Goal: Task Accomplishment & Management: Manage account settings

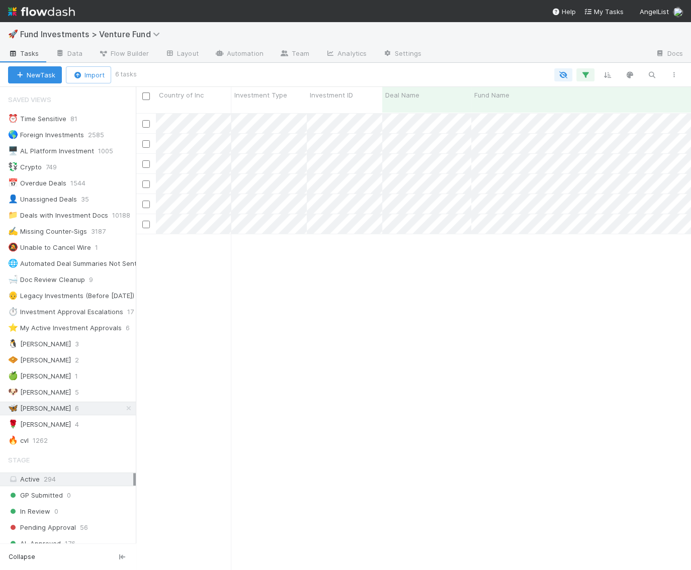
scroll to position [37, 0]
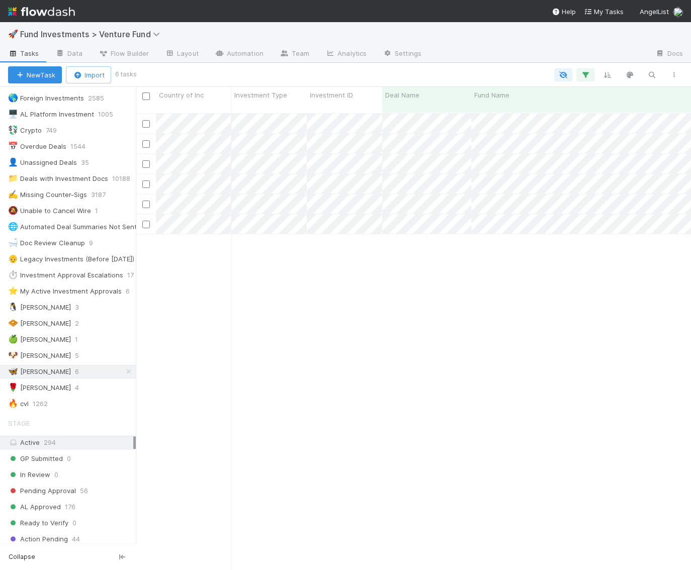
click at [494, 214] on div "Pending Approval [PERSON_NAME] [DATE] 9:24:02 AM [DATE] 4:17:57 PM 0 0 0 0 0 0 …" at bounding box center [413, 346] width 555 height 465
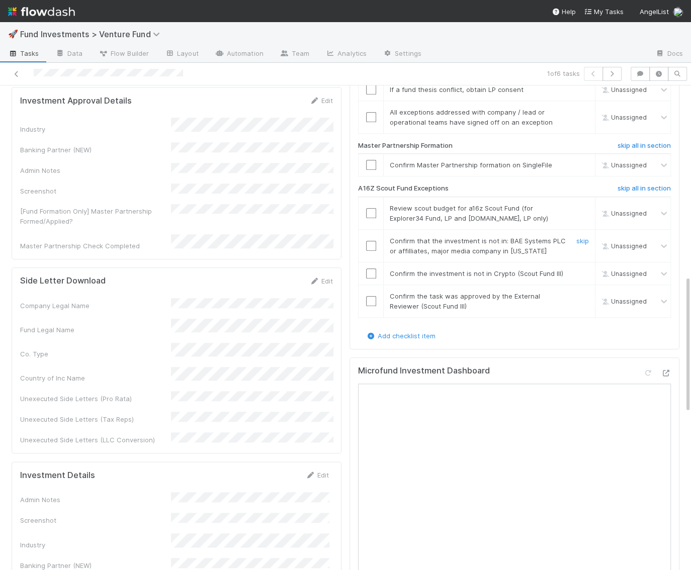
scroll to position [667, 0]
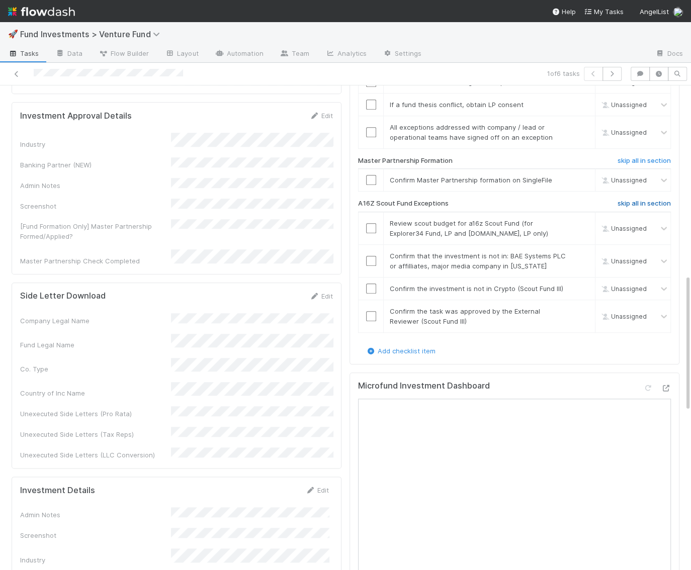
click at [645, 202] on h6 "skip all in section" at bounding box center [643, 204] width 53 height 8
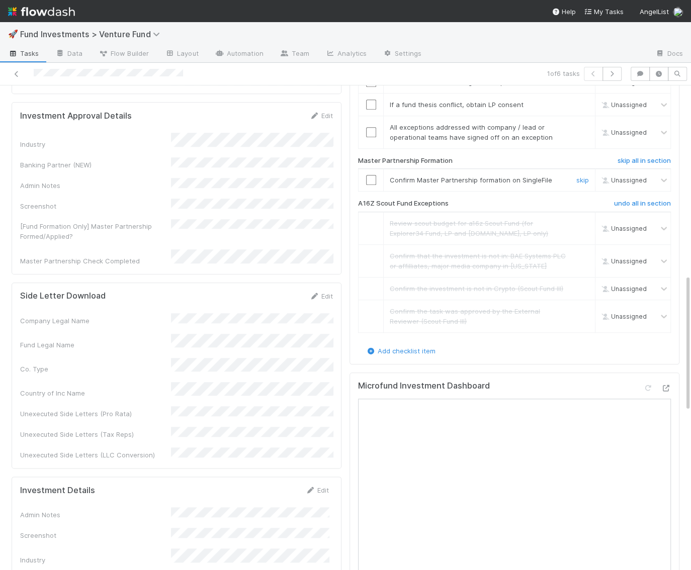
click at [367, 177] on input "checkbox" at bounding box center [371, 180] width 10 height 10
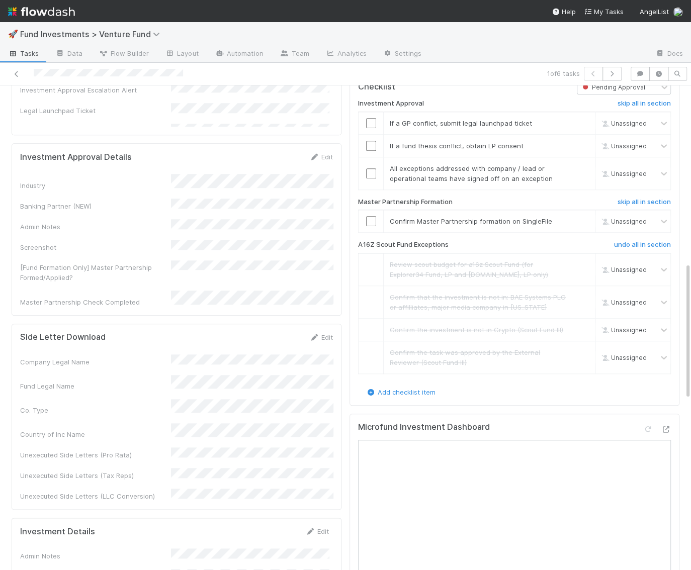
scroll to position [624, 0]
click at [367, 228] on input "checkbox" at bounding box center [371, 223] width 10 height 10
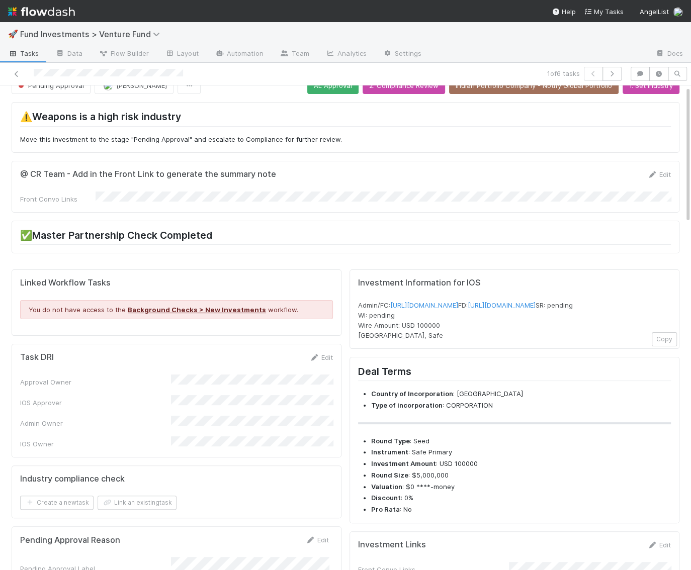
scroll to position [0, 0]
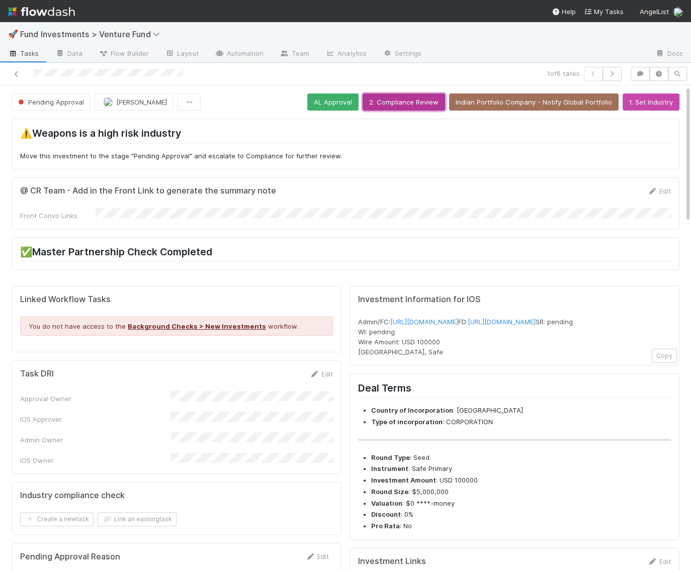
click at [420, 105] on button "2. Compliance Review" at bounding box center [403, 101] width 82 height 17
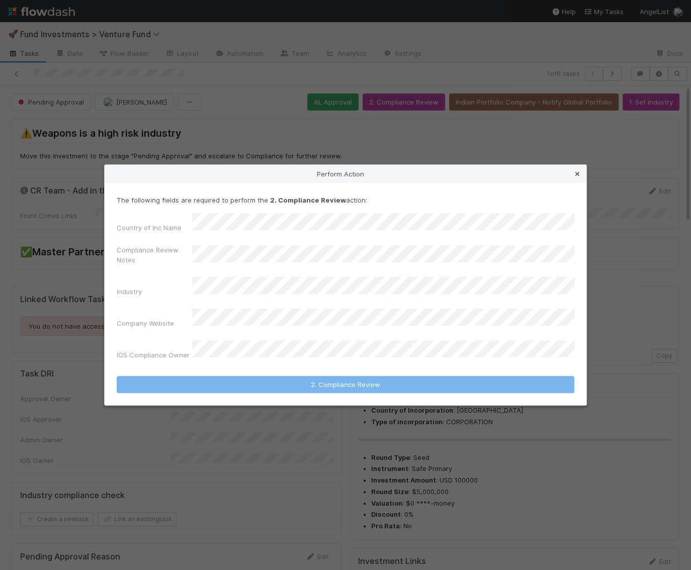
click at [572, 177] on icon at bounding box center [577, 174] width 10 height 7
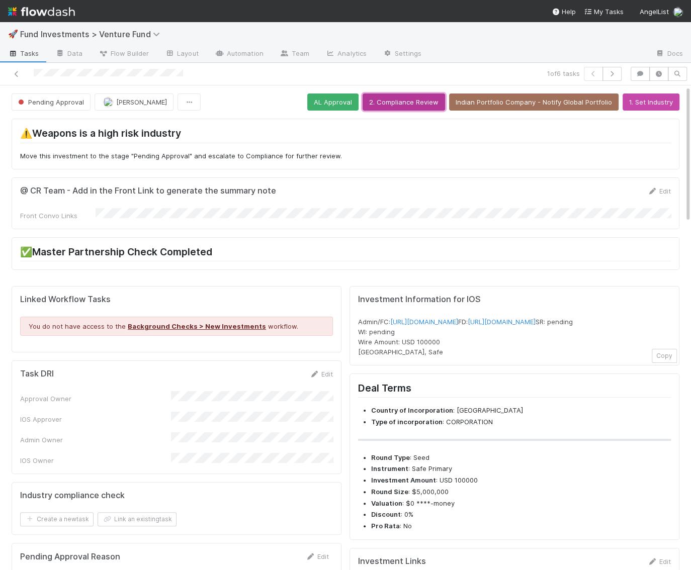
click at [418, 102] on button "2. Compliance Review" at bounding box center [403, 101] width 82 height 17
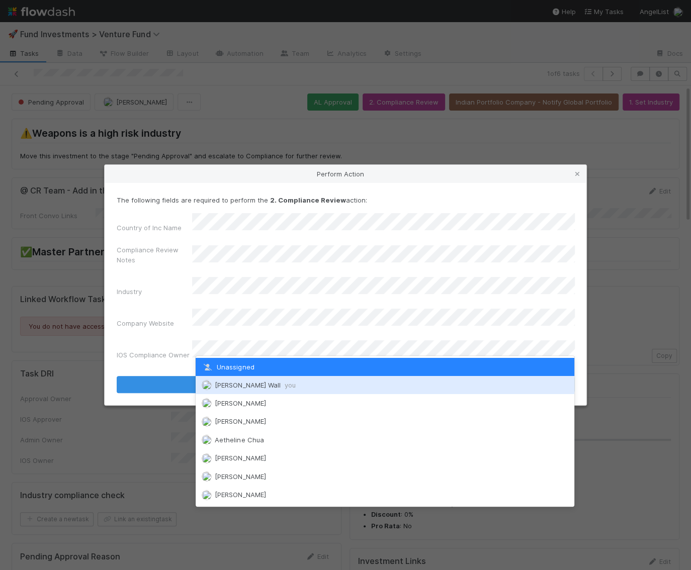
click at [209, 386] on img at bounding box center [207, 385] width 10 height 10
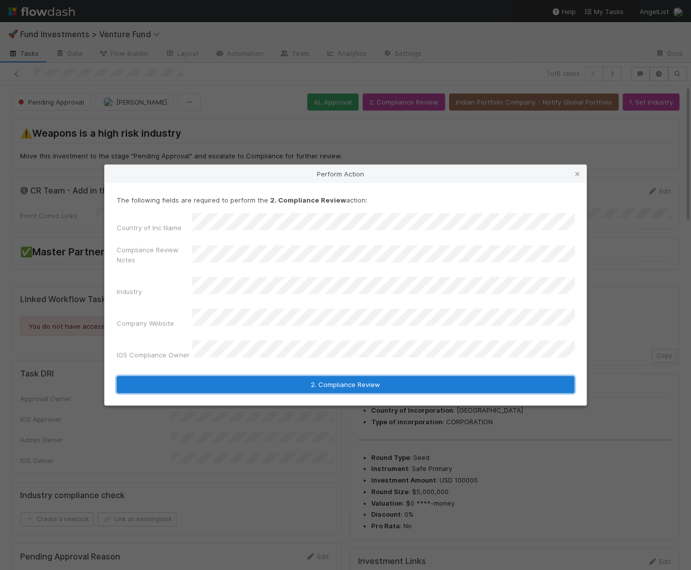
click at [233, 376] on button "2. Compliance Review" at bounding box center [345, 384] width 457 height 17
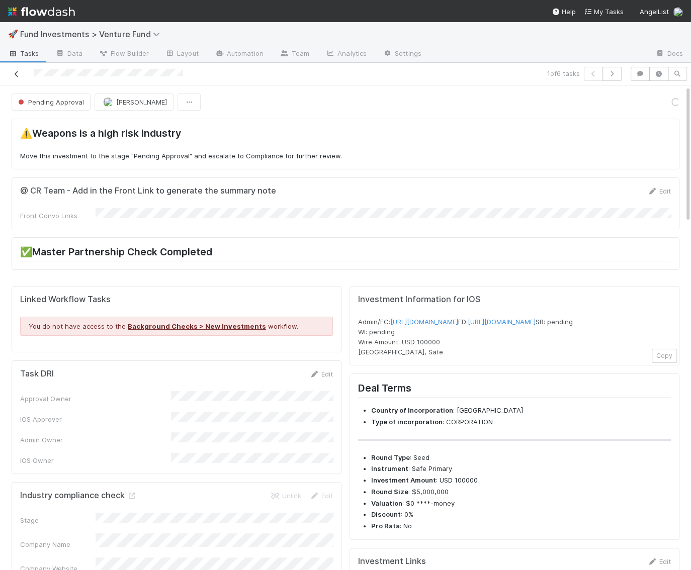
click at [15, 71] on icon at bounding box center [17, 74] width 10 height 7
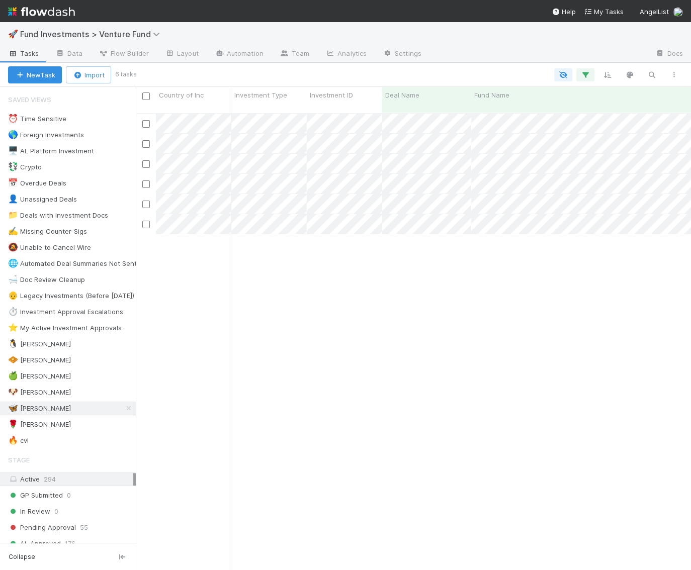
scroll to position [465, 554]
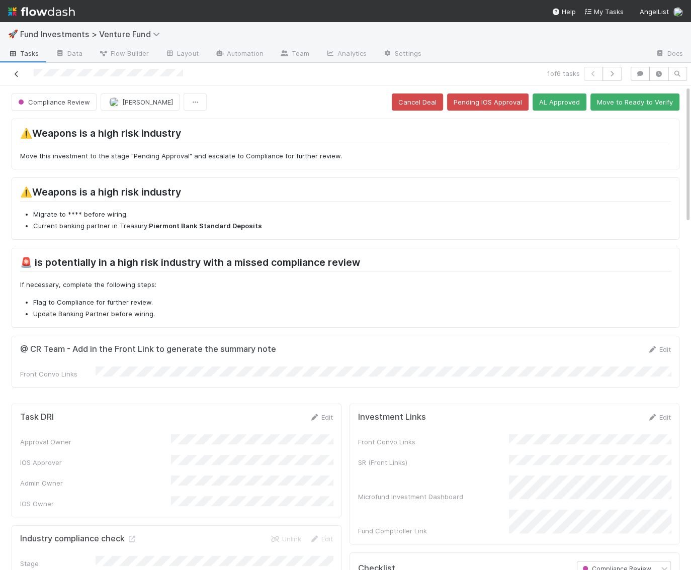
click at [13, 76] on icon at bounding box center [17, 74] width 10 height 7
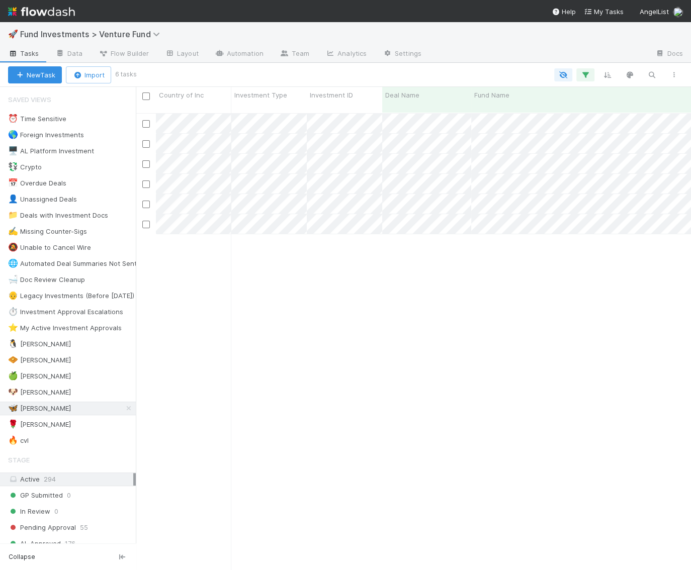
scroll to position [465, 554]
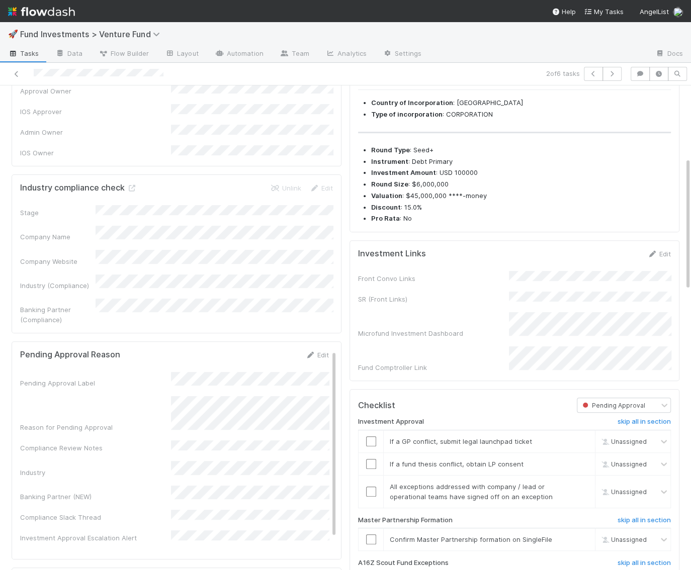
scroll to position [260, 0]
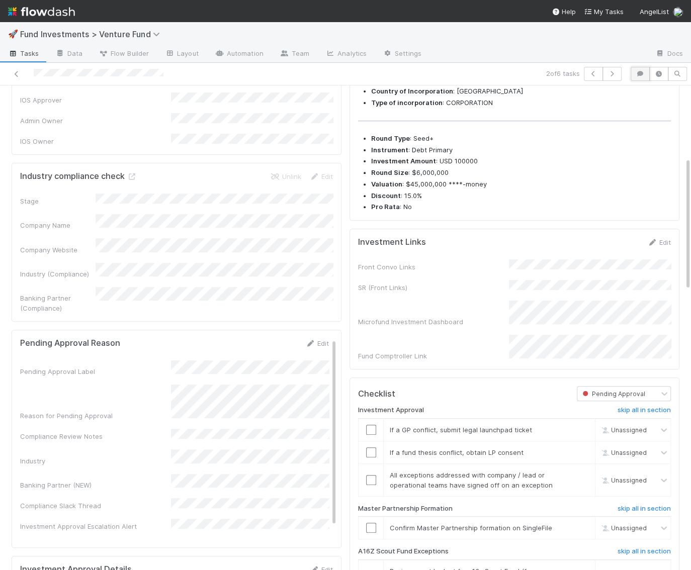
click at [642, 76] on icon "button" at bounding box center [640, 74] width 10 height 6
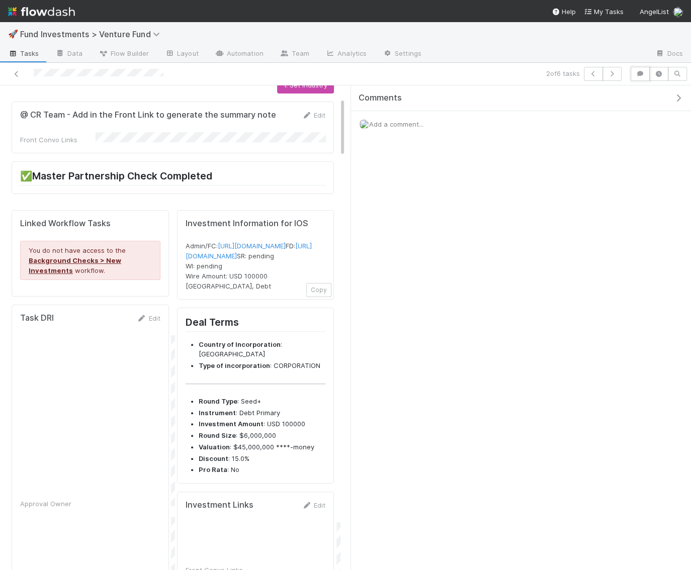
scroll to position [65, 0]
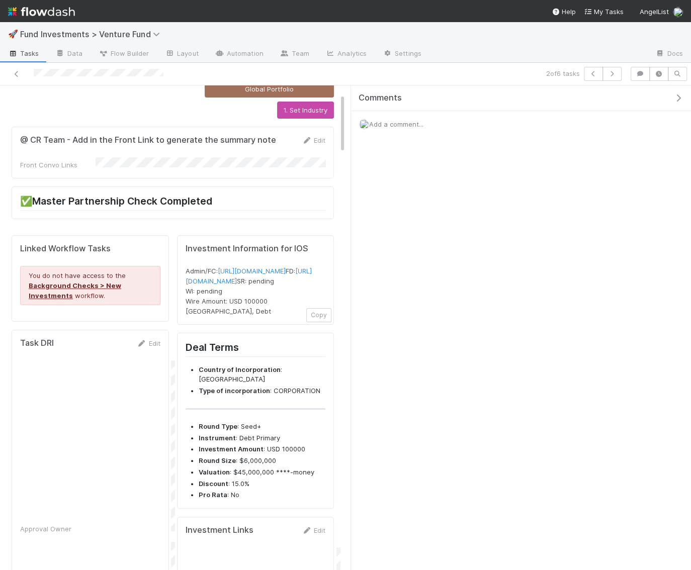
click at [681, 100] on icon "button" at bounding box center [678, 98] width 10 height 8
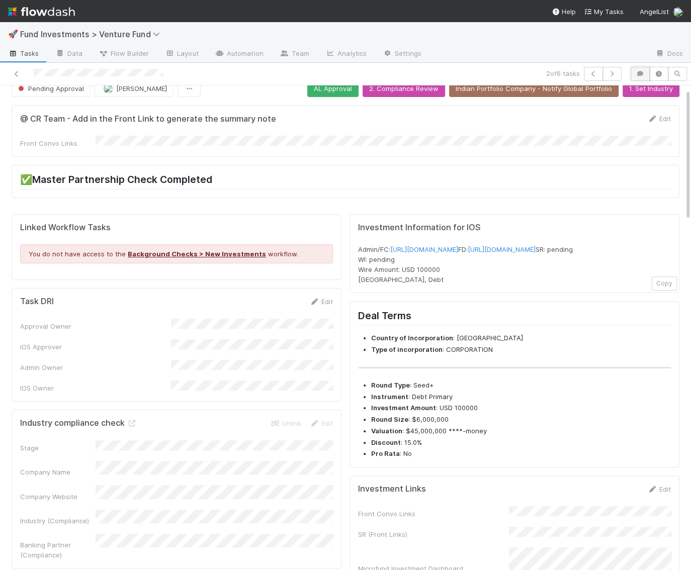
click at [638, 78] on button "button" at bounding box center [639, 74] width 19 height 14
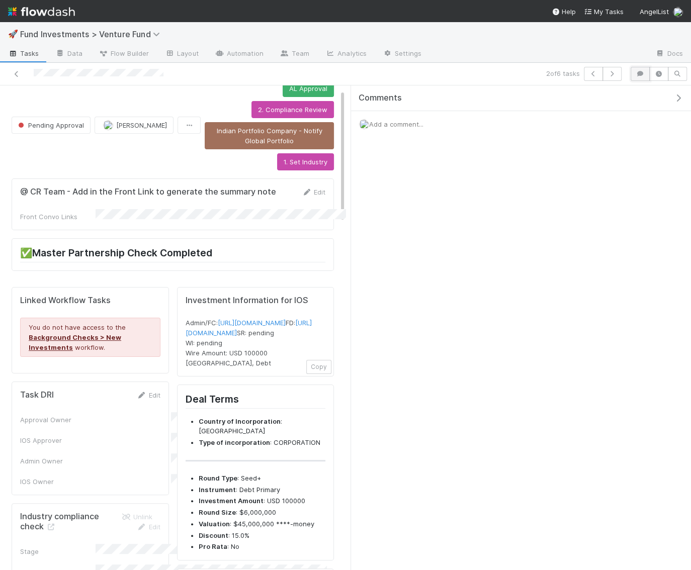
scroll to position [65, 0]
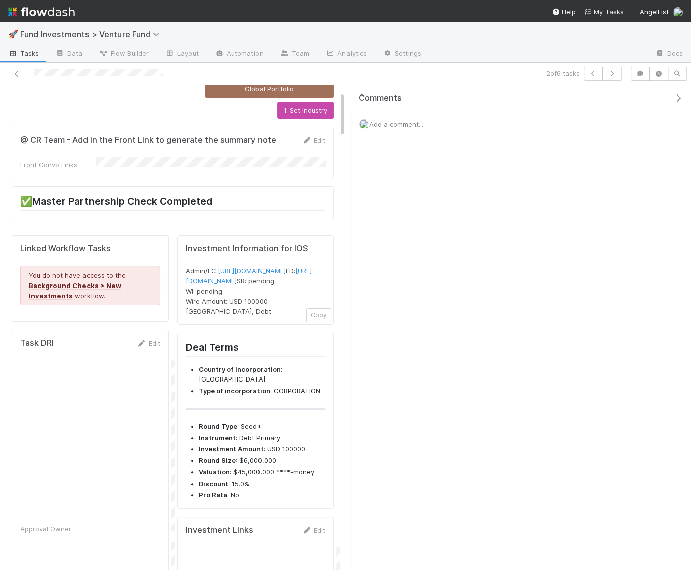
click at [433, 122] on div "Add a comment..." at bounding box center [521, 124] width 340 height 26
click at [401, 120] on span "Add a comment..." at bounding box center [396, 124] width 54 height 8
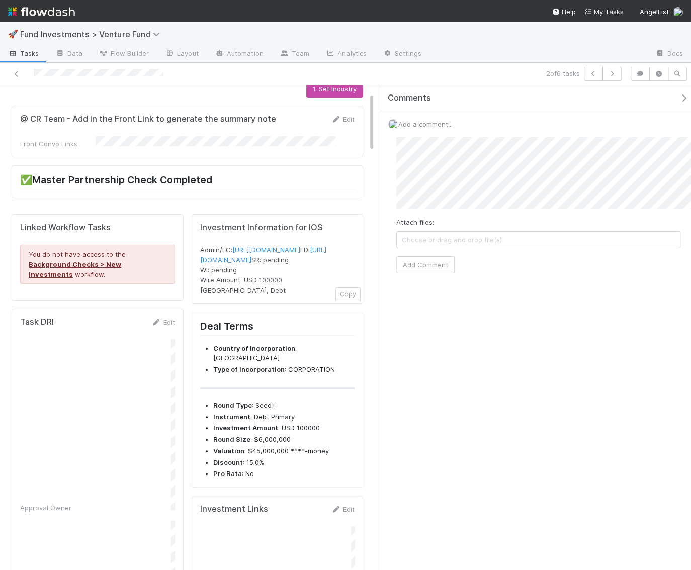
scroll to position [34, 0]
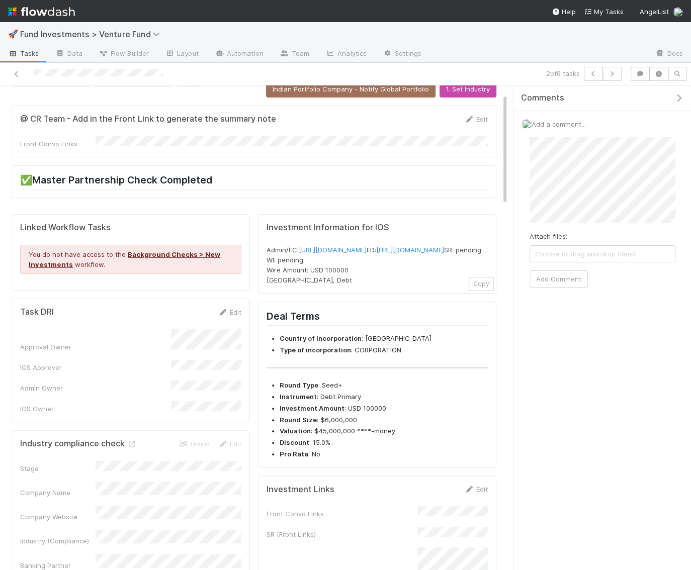
drag, startPoint x: 351, startPoint y: 203, endPoint x: 510, endPoint y: 214, distance: 159.2
click at [510, 214] on div "Comments Add a comment... Attach files: Choose or drag and drop file(s) Add Com…" at bounding box center [599, 327] width 183 height 485
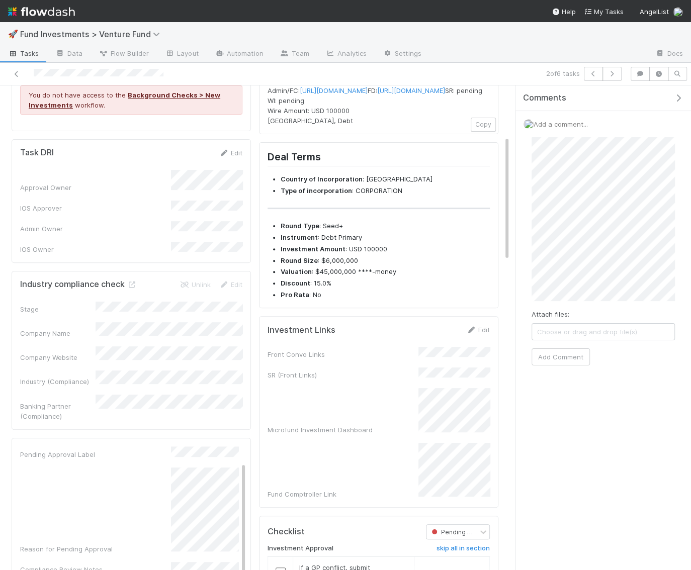
scroll to position [33, 0]
click at [563, 371] on button "Add Comment" at bounding box center [560, 376] width 58 height 17
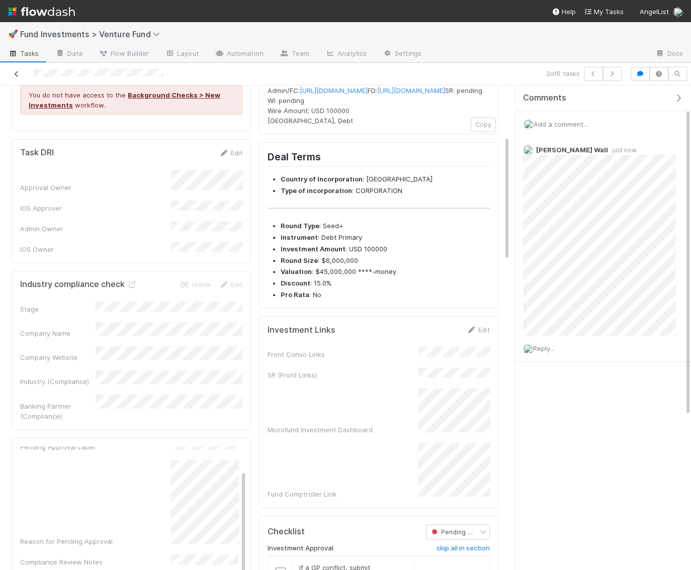
click at [16, 73] on icon at bounding box center [17, 74] width 10 height 7
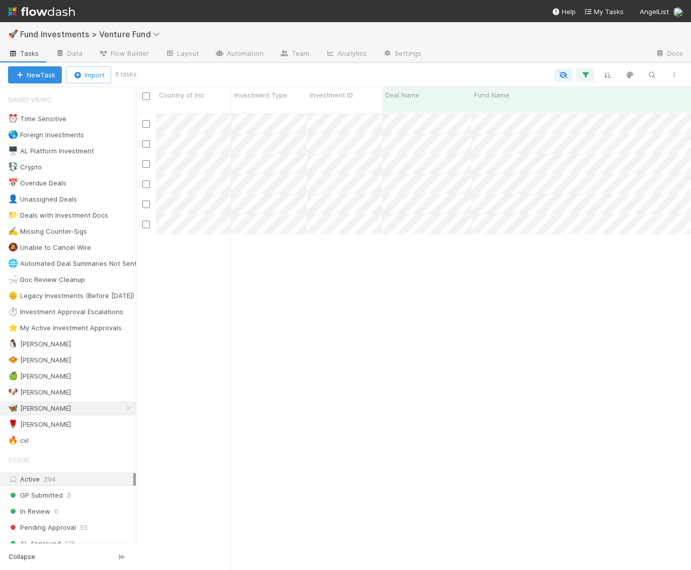
scroll to position [465, 554]
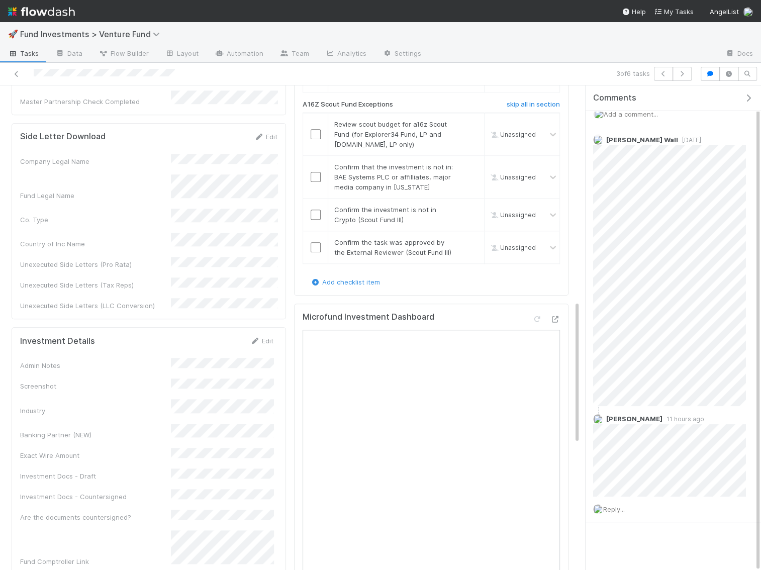
scroll to position [792, 0]
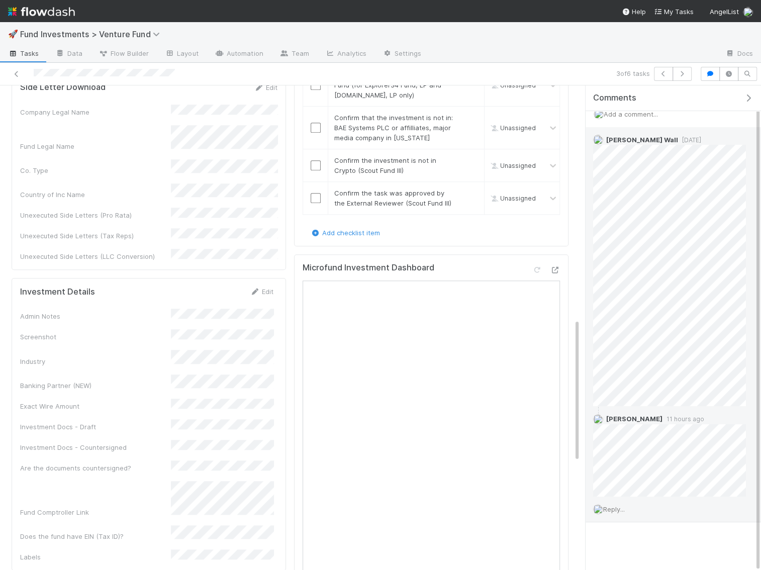
click at [617, 505] on span "Reply..." at bounding box center [614, 509] width 22 height 8
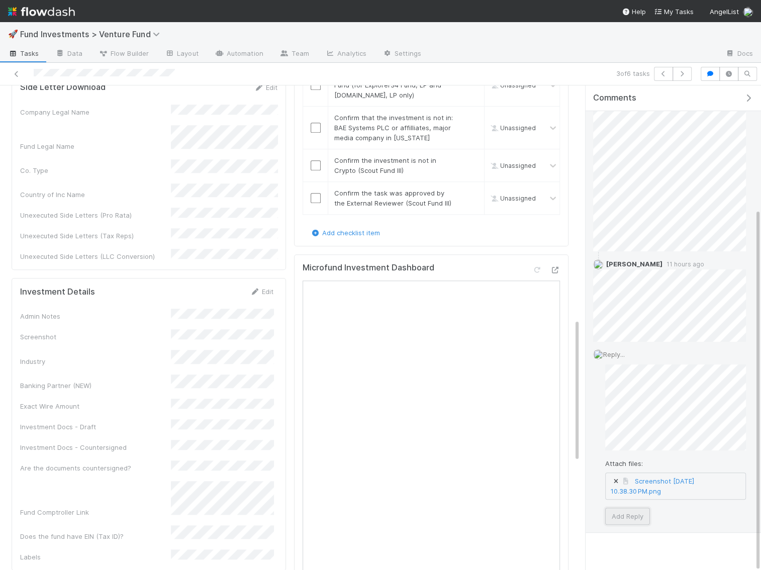
click at [631, 511] on button "Add Reply" at bounding box center [627, 516] width 45 height 17
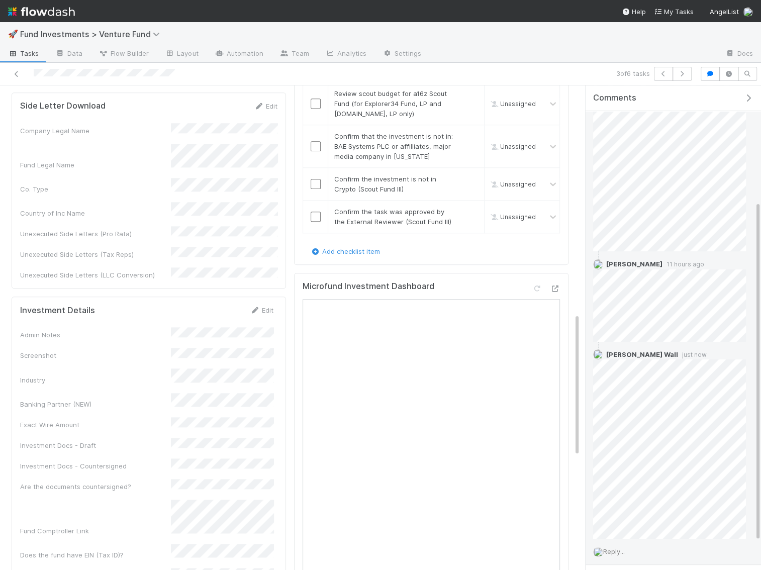
scroll to position [775, 0]
click at [11, 72] on div at bounding box center [178, 74] width 348 height 14
click at [22, 69] on div at bounding box center [178, 74] width 348 height 14
click at [18, 74] on icon at bounding box center [17, 74] width 10 height 7
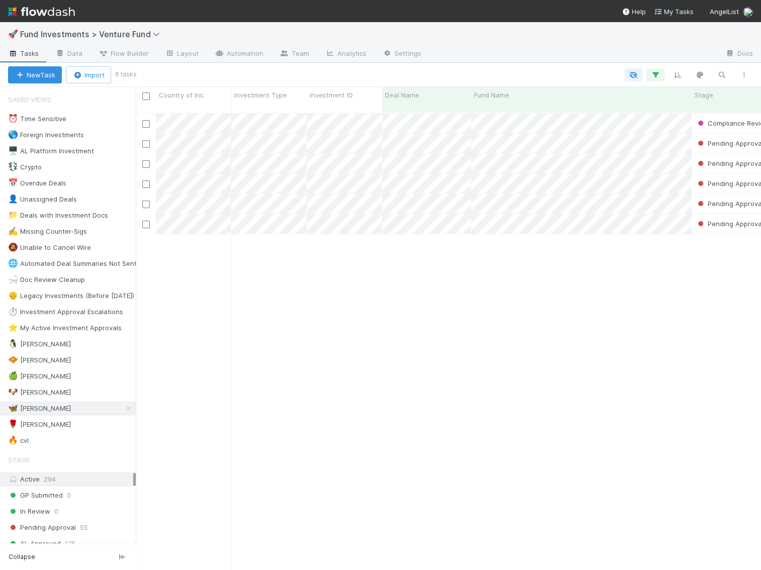
scroll to position [465, 625]
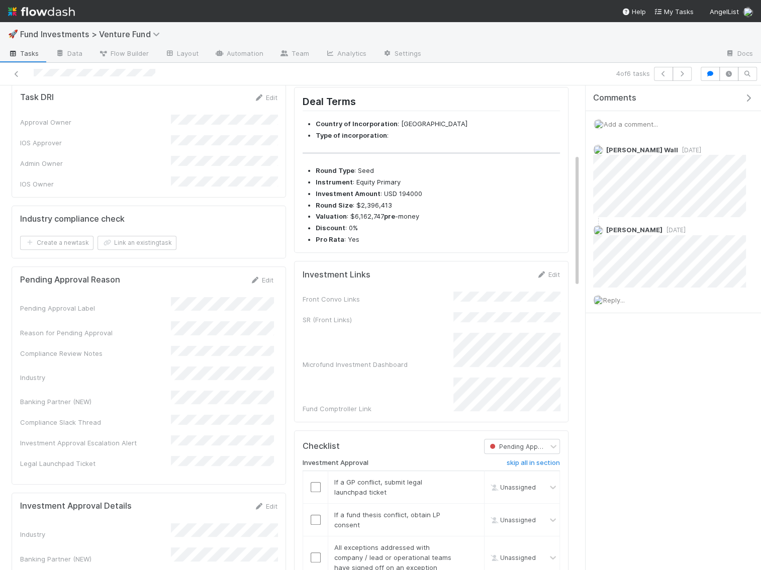
scroll to position [267, 0]
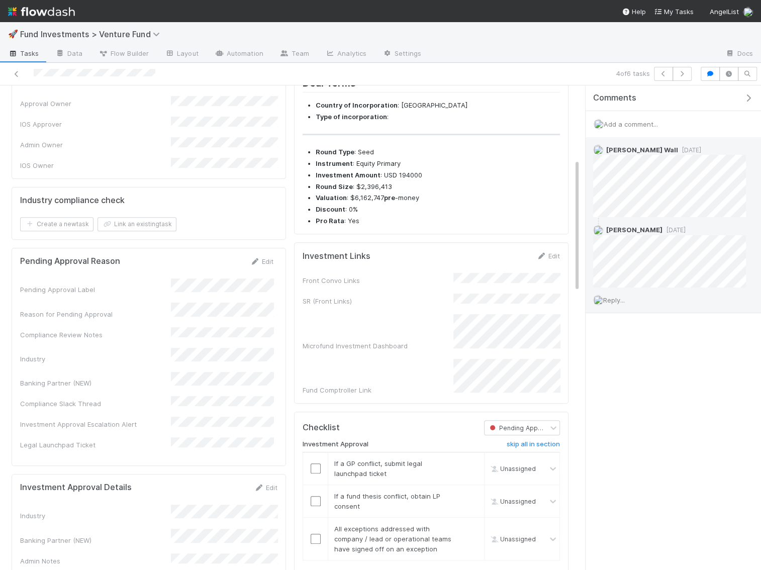
click at [618, 296] on span "Reply..." at bounding box center [614, 300] width 22 height 8
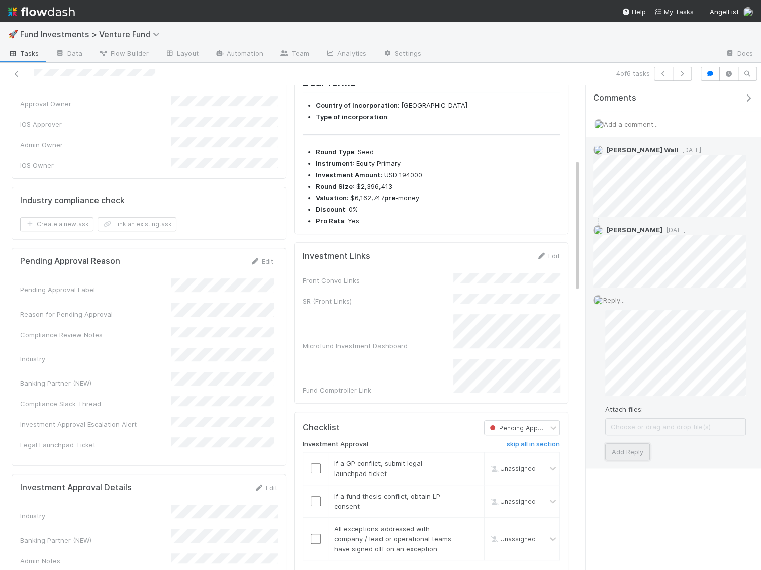
click at [632, 448] on button "Add Reply" at bounding box center [627, 451] width 45 height 17
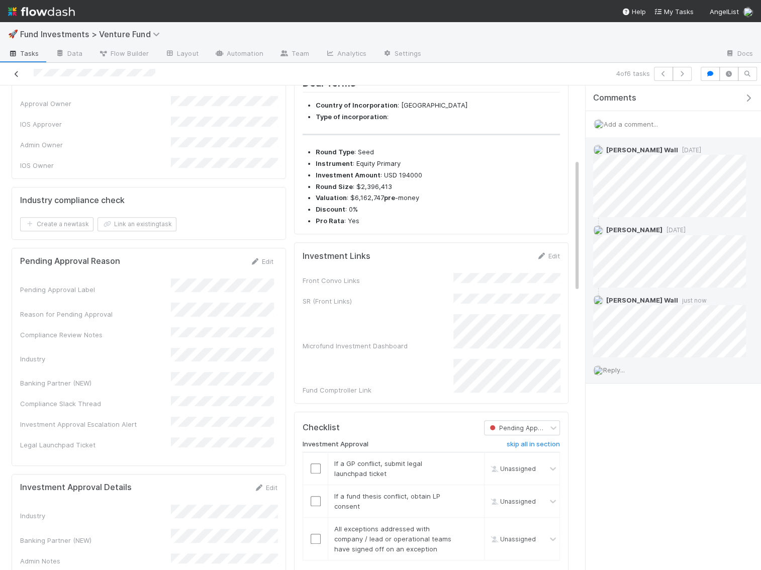
click at [16, 71] on icon at bounding box center [17, 74] width 10 height 7
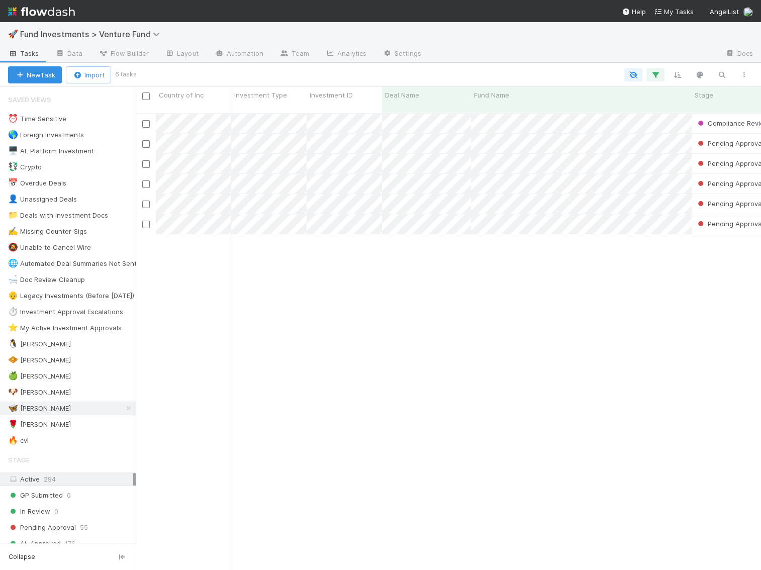
scroll to position [465, 625]
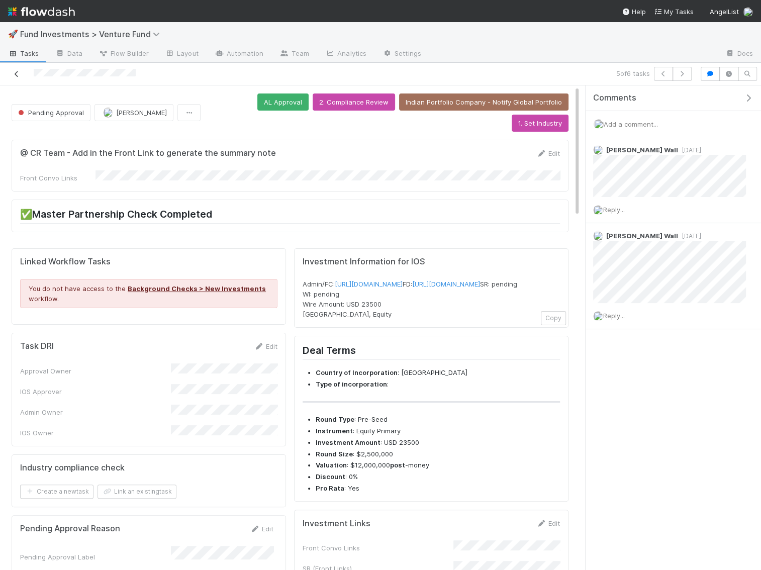
click at [18, 74] on icon at bounding box center [17, 74] width 10 height 7
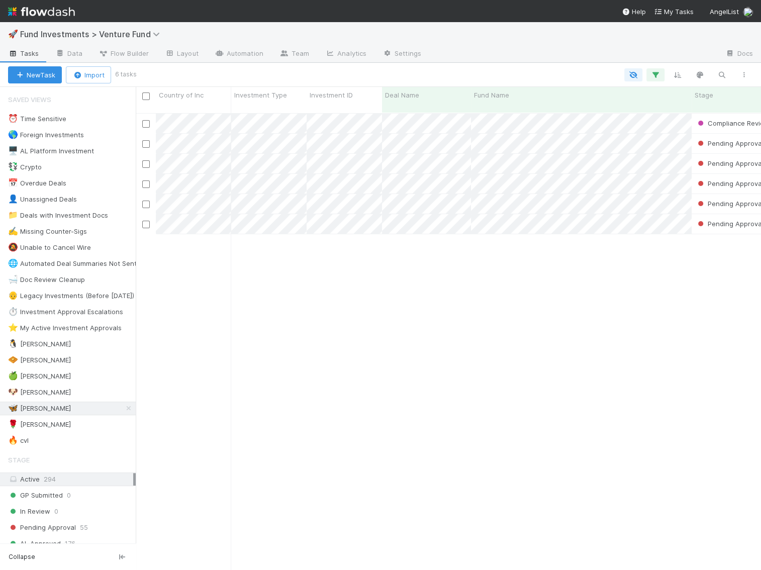
scroll to position [465, 625]
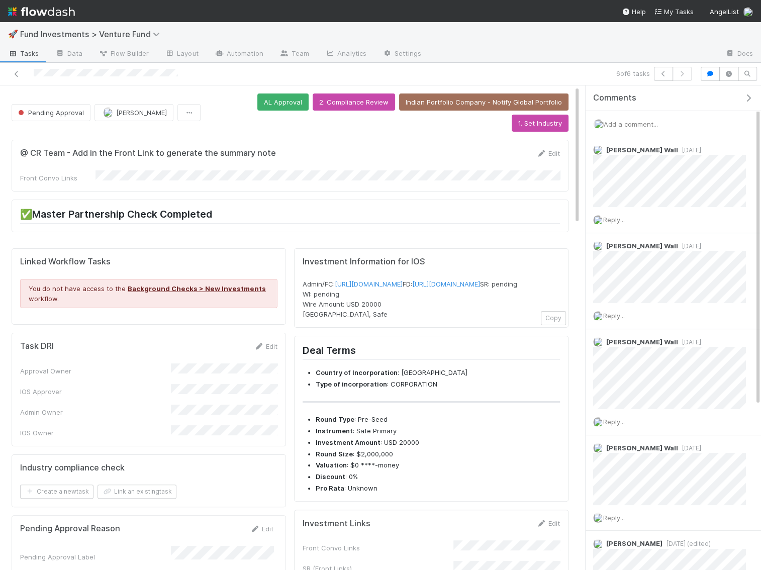
click at [35, 10] on img at bounding box center [41, 11] width 67 height 17
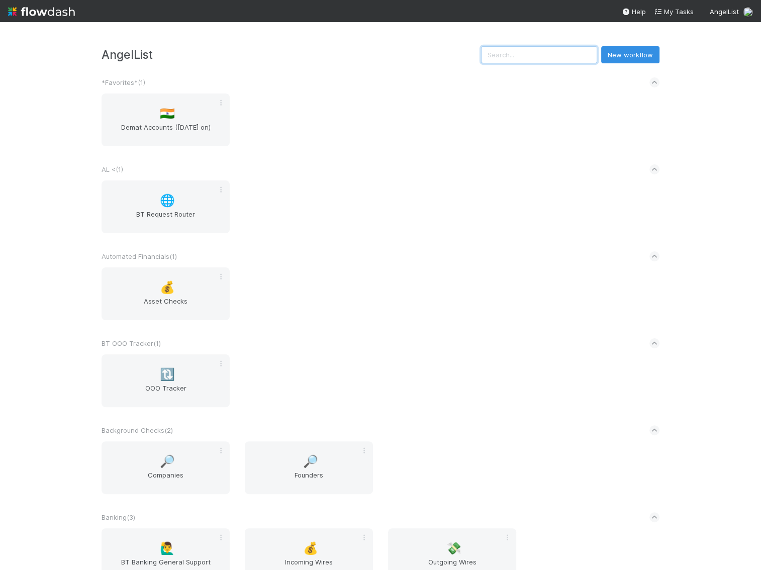
click at [556, 58] on input "text" at bounding box center [539, 54] width 116 height 17
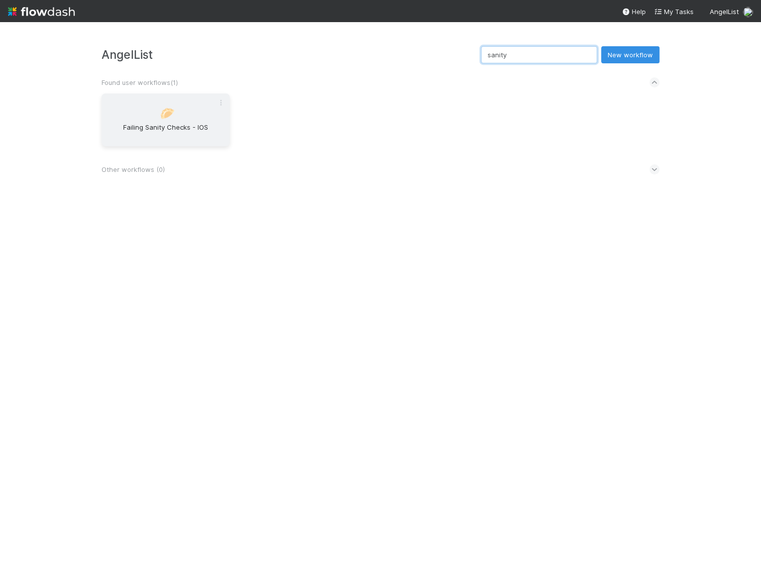
type input "sanity"
click at [172, 122] on span "Failing Sanity Checks - IOS" at bounding box center [166, 132] width 120 height 20
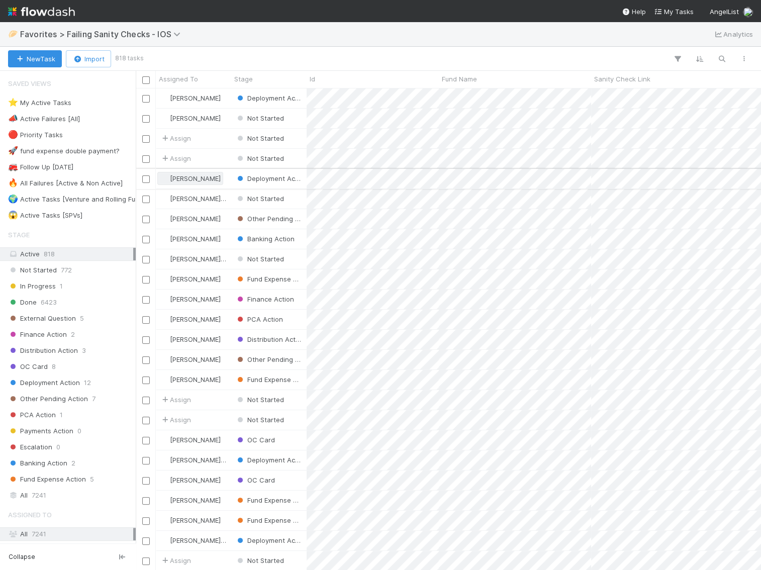
scroll to position [481, 625]
click at [55, 103] on div "⭐ My Active Tasks" at bounding box center [39, 102] width 63 height 13
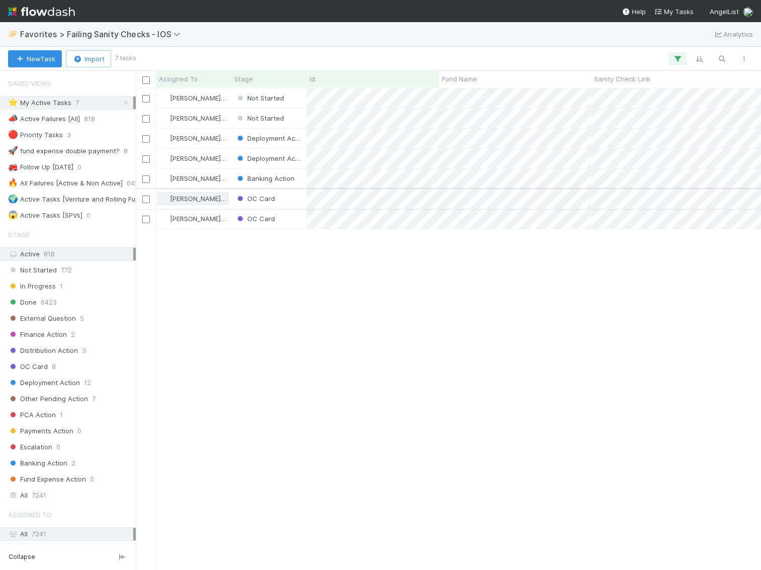
scroll to position [481, 625]
click at [147, 119] on input "checkbox" at bounding box center [146, 119] width 8 height 8
click at [148, 96] on input "checkbox" at bounding box center [146, 99] width 8 height 8
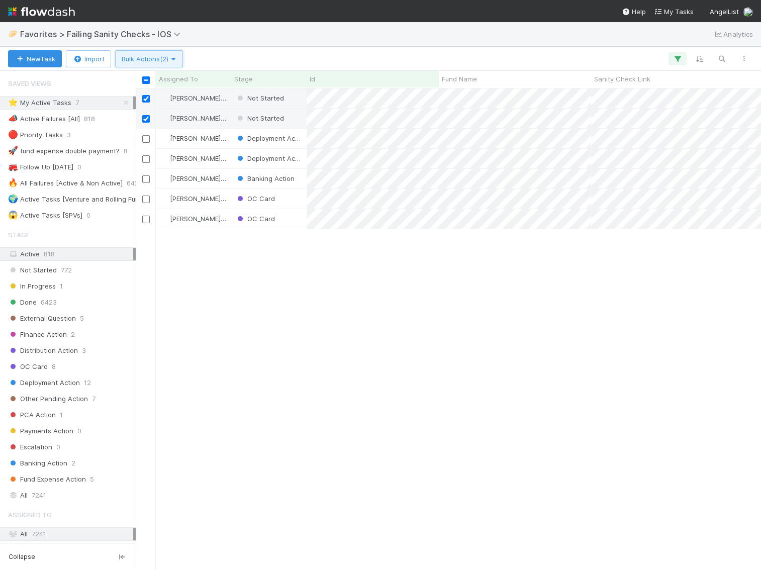
click at [156, 62] on button "Bulk Actions (2)" at bounding box center [149, 58] width 68 height 17
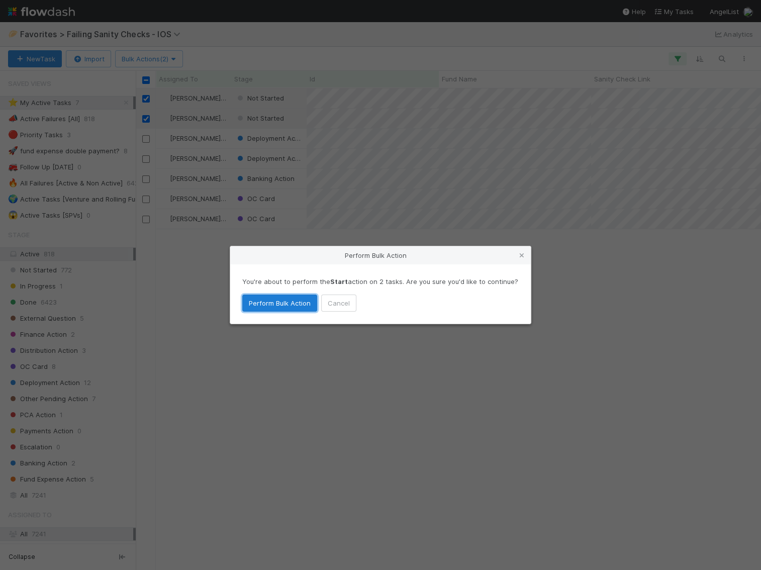
click at [271, 302] on button "Perform Bulk Action" at bounding box center [279, 303] width 75 height 17
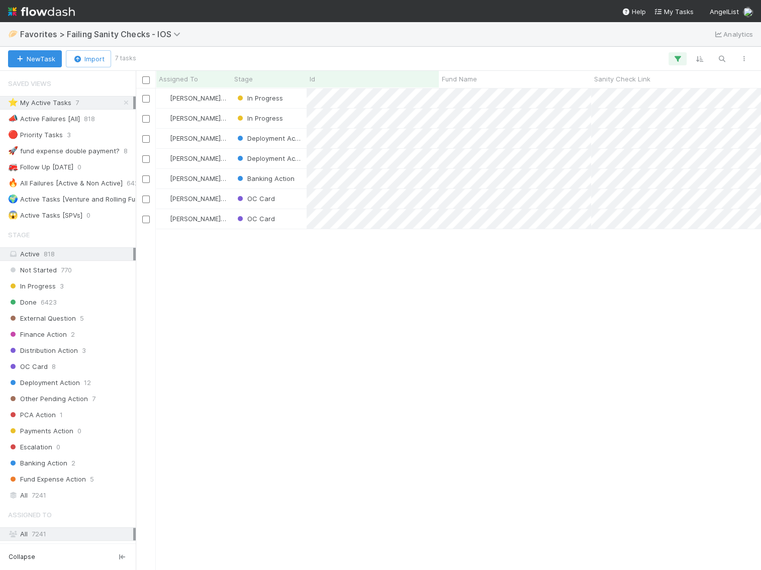
click at [33, 16] on img at bounding box center [41, 11] width 67 height 17
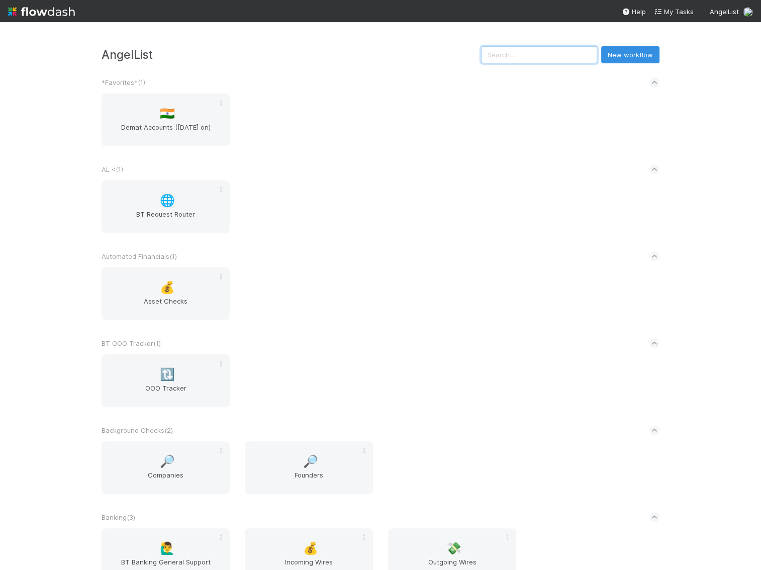
click at [529, 61] on input "text" at bounding box center [539, 54] width 116 height 17
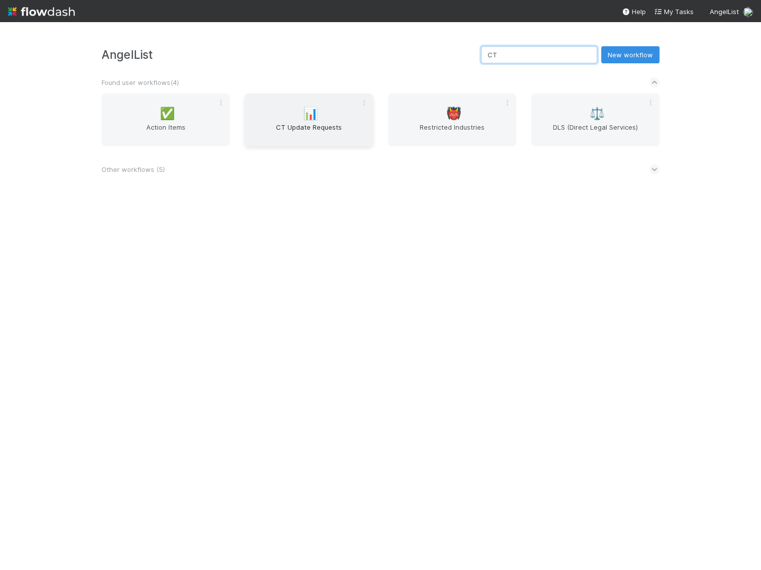
type input "CT"
click at [323, 138] on span "CT Update Requests" at bounding box center [309, 132] width 120 height 20
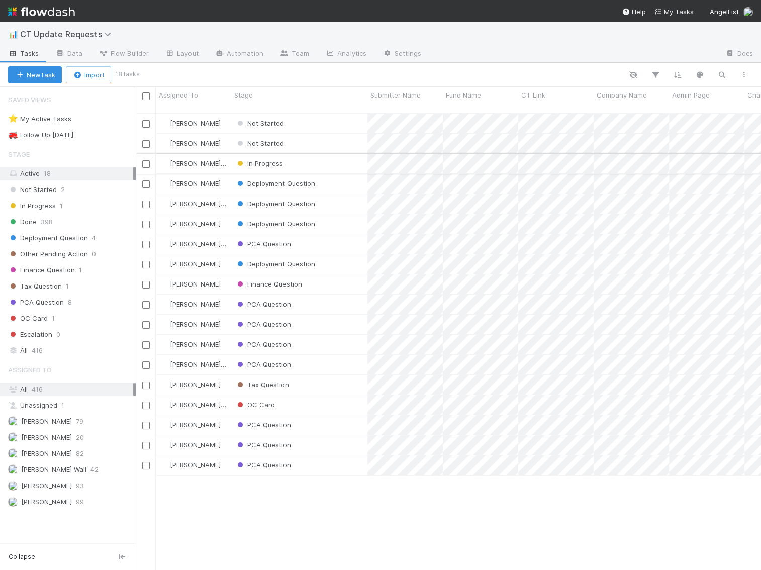
scroll to position [465, 625]
click at [52, 465] on span "[PERSON_NAME] Wall" at bounding box center [53, 469] width 65 height 8
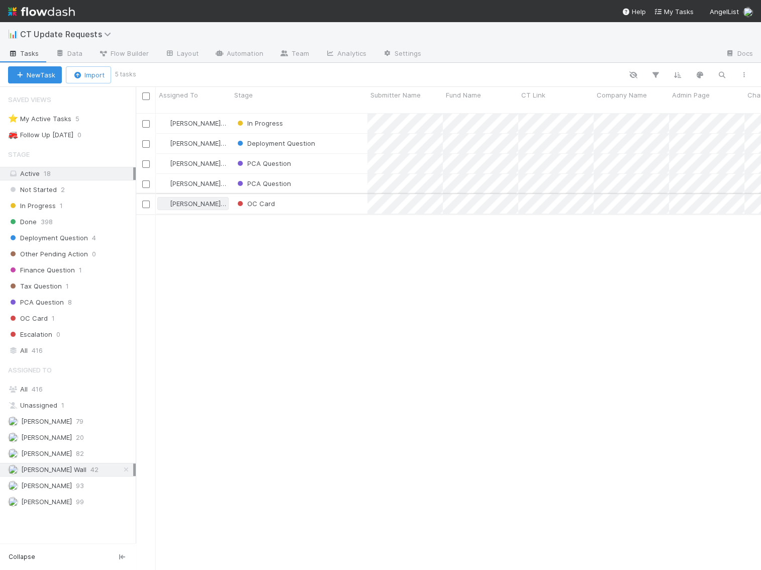
scroll to position [465, 625]
click at [314, 114] on div "In Progress" at bounding box center [299, 124] width 136 height 20
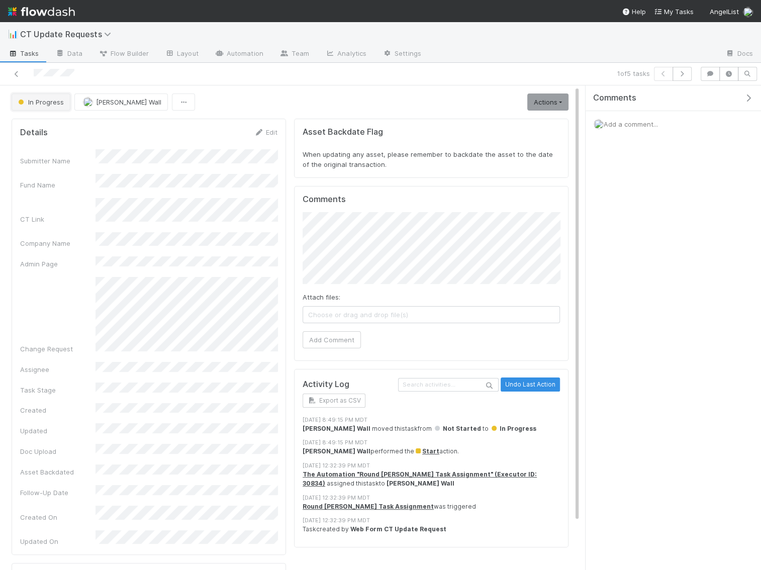
click at [59, 103] on span "In Progress" at bounding box center [40, 102] width 48 height 8
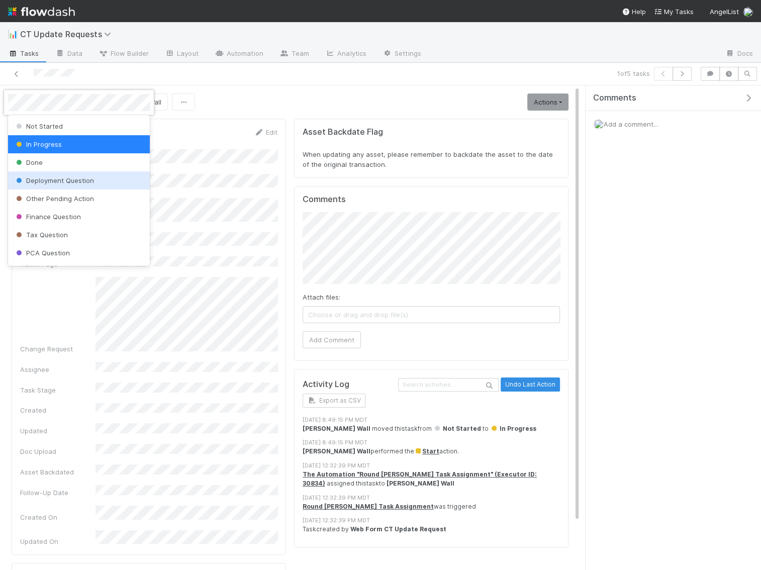
click at [64, 183] on span "Deployment Question" at bounding box center [54, 180] width 80 height 8
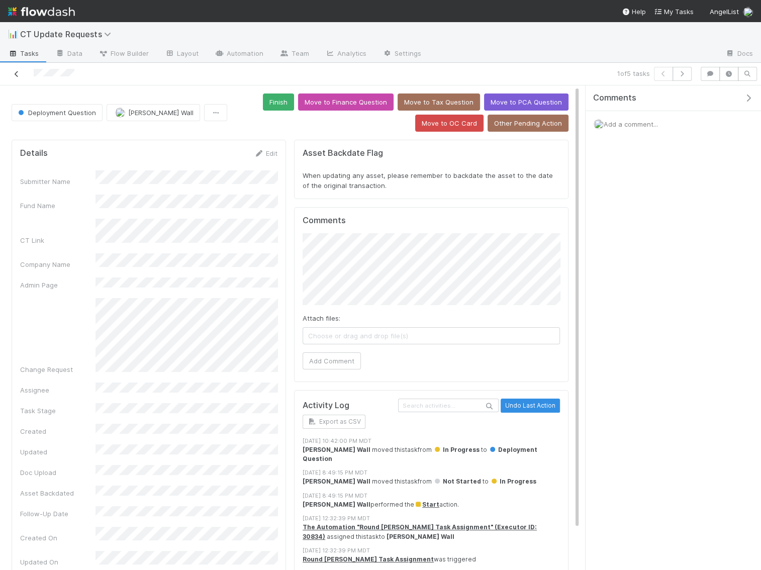
click at [18, 72] on icon at bounding box center [17, 74] width 10 height 7
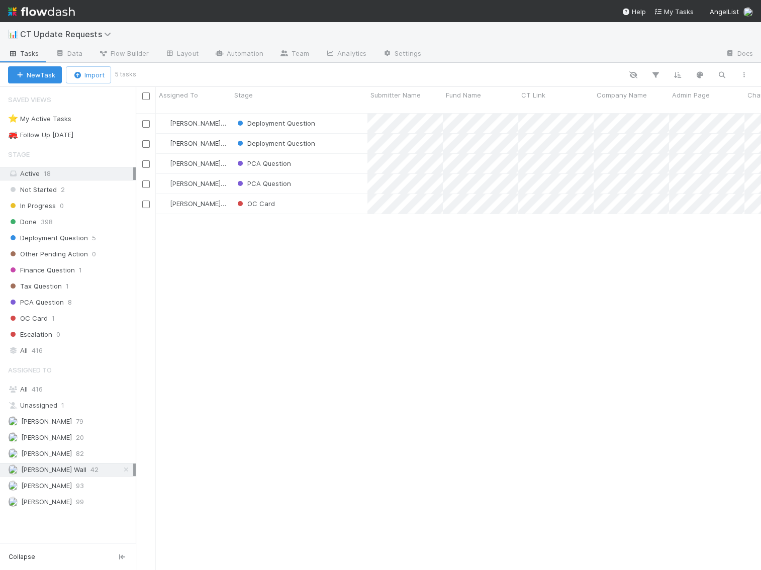
scroll to position [465, 625]
click at [49, 16] on img at bounding box center [41, 11] width 67 height 17
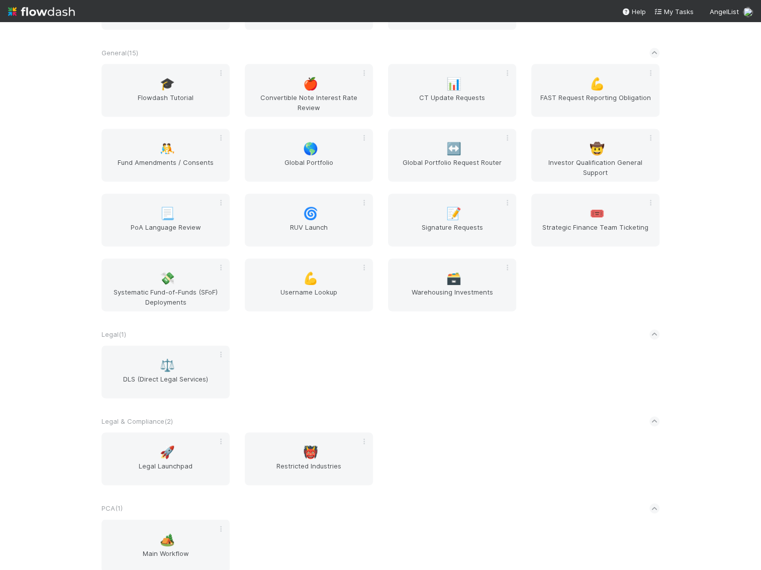
scroll to position [1094, 0]
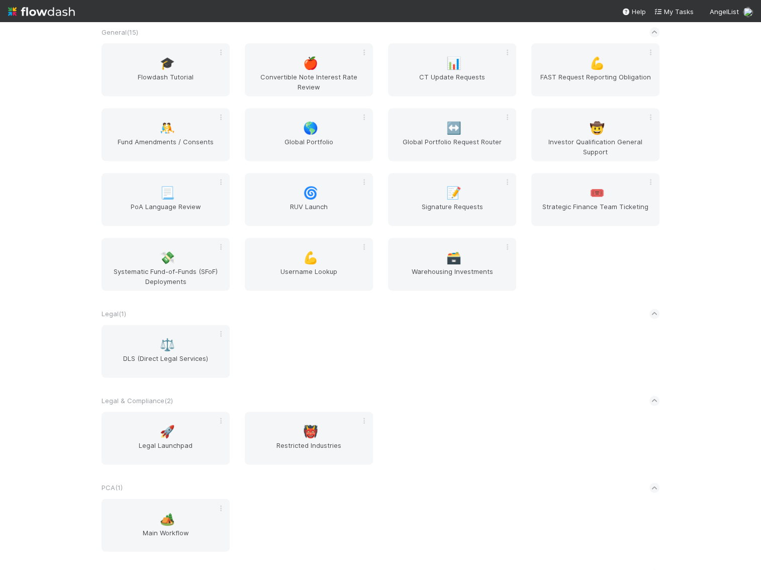
click at [467, 170] on div "🎓 Flowdash Tutorial 🍎 Convertible Note Interest Rate Review 📊 CT Update Request…" at bounding box center [380, 172] width 573 height 259
click at [462, 188] on div "📝 Signature Requests" at bounding box center [452, 199] width 128 height 53
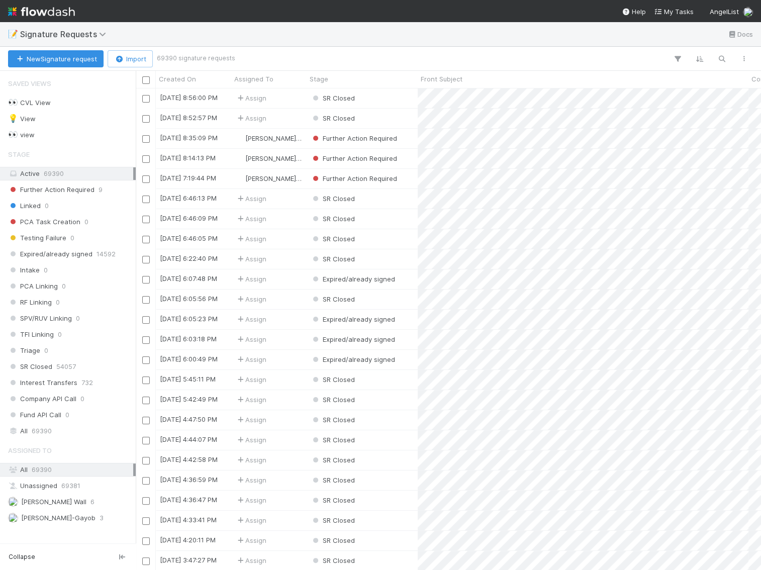
scroll to position [481, 625]
click at [58, 497] on span "[PERSON_NAME] Wall" at bounding box center [47, 502] width 78 height 13
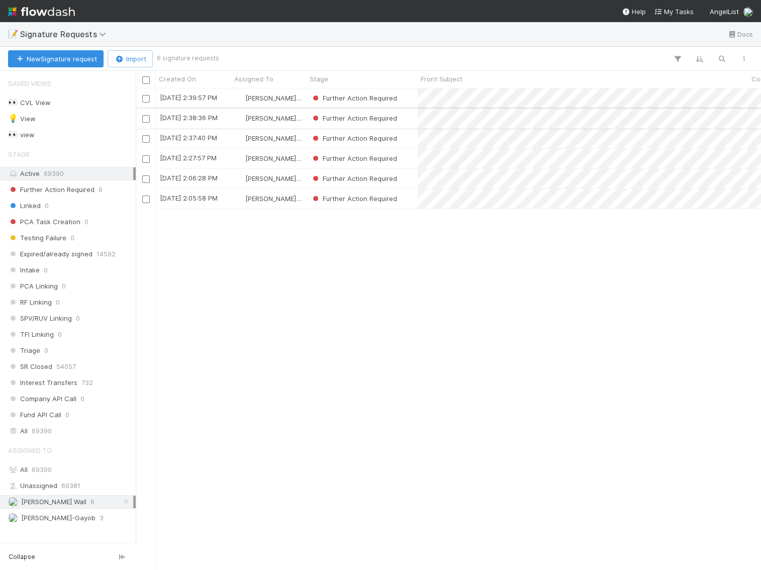
scroll to position [481, 625]
click at [148, 79] on input "checkbox" at bounding box center [146, 80] width 8 height 8
checkbox input "true"
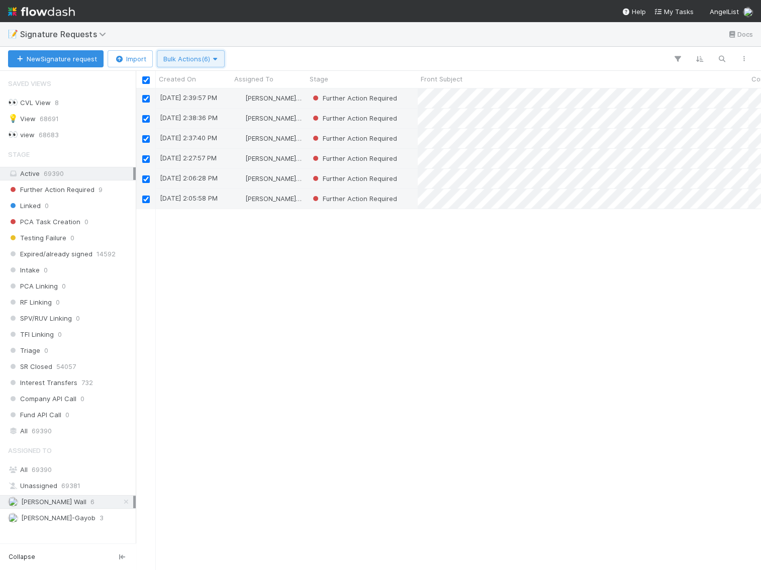
click at [200, 55] on span "Bulk Actions (6)" at bounding box center [190, 59] width 55 height 8
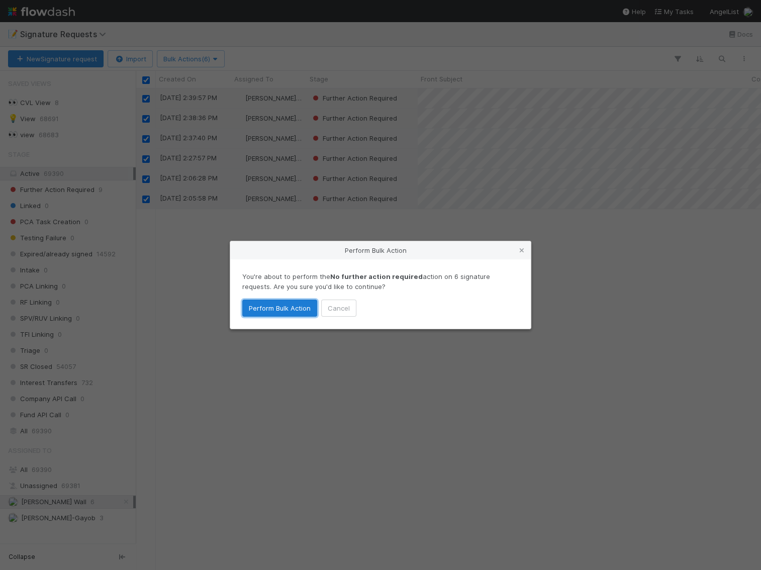
click at [267, 300] on button "Perform Bulk Action" at bounding box center [279, 308] width 75 height 17
